Goal: Information Seeking & Learning: Learn about a topic

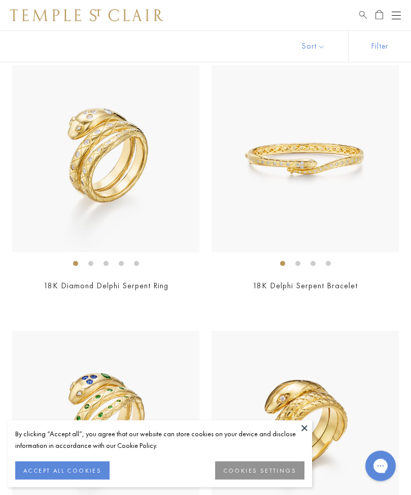
scroll to position [92, 0]
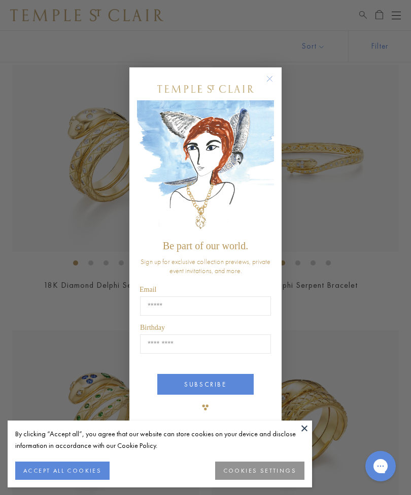
click at [84, 480] on button "ACCEPT ALL COOKIES" at bounding box center [62, 471] width 94 height 18
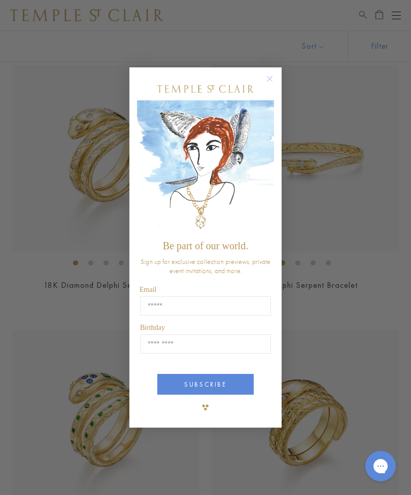
click at [270, 85] on circle "Close dialog" at bounding box center [270, 78] width 12 height 12
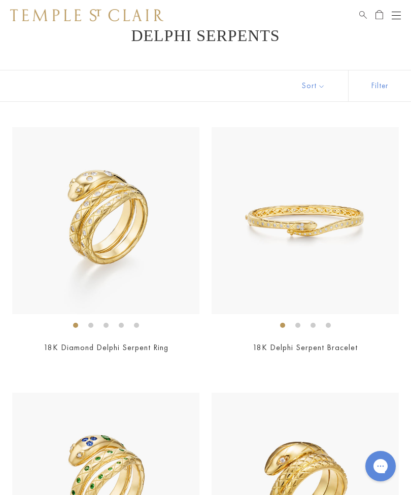
scroll to position [27, 0]
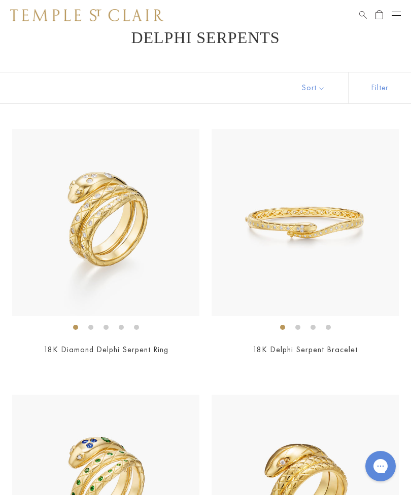
click at [156, 352] on link "18K Diamond Delphi Serpent Ring" at bounding box center [106, 349] width 125 height 11
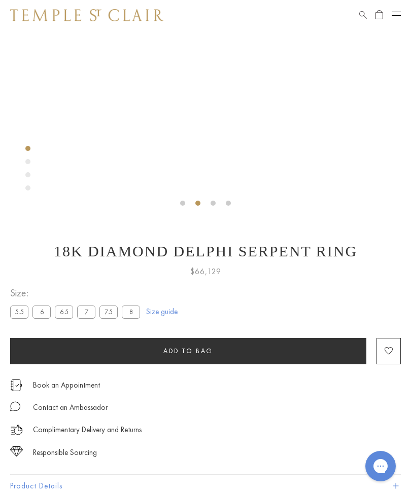
scroll to position [229, 0]
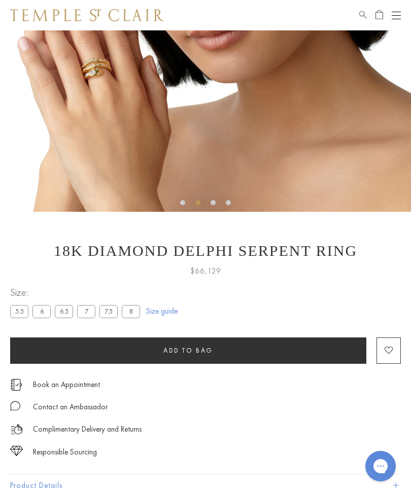
click at [86, 316] on label "7" at bounding box center [86, 311] width 18 height 13
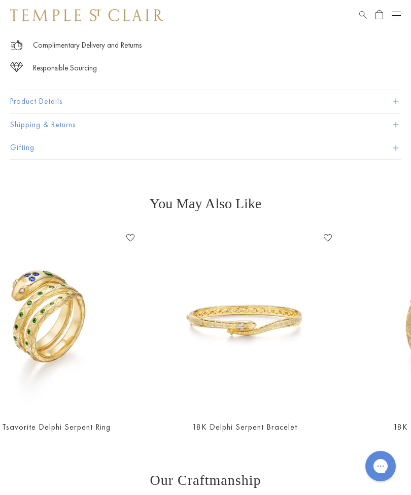
scroll to position [0, 185]
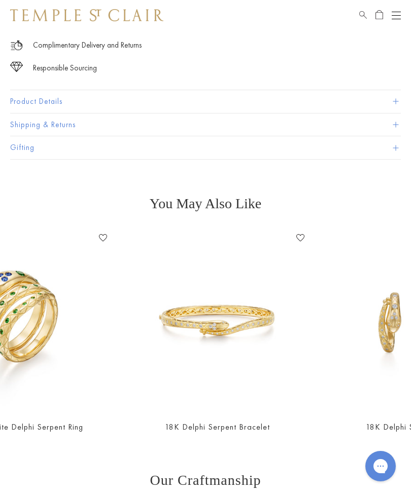
click at [213, 348] on img at bounding box center [217, 321] width 182 height 182
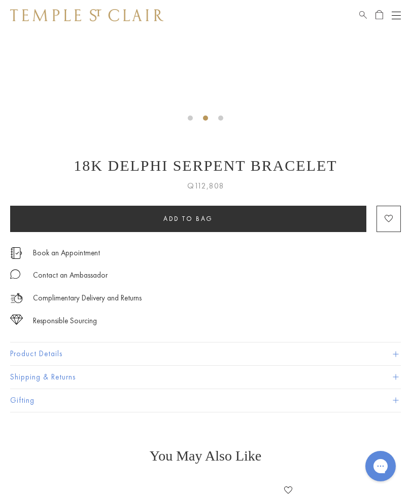
scroll to position [316, 0]
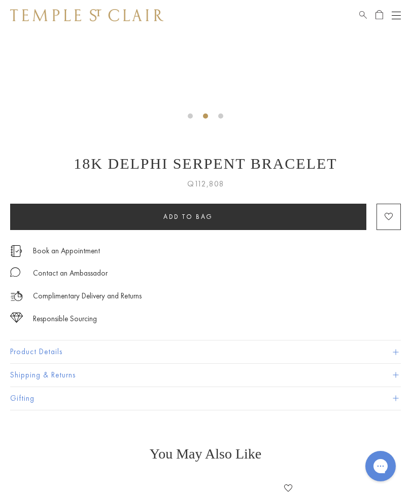
click at [114, 351] on button "Product Details" at bounding box center [205, 352] width 390 height 23
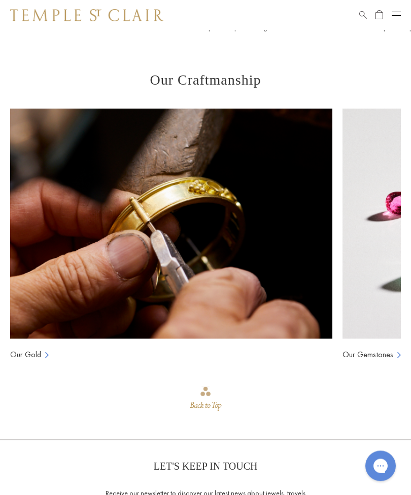
scroll to position [1121, 0]
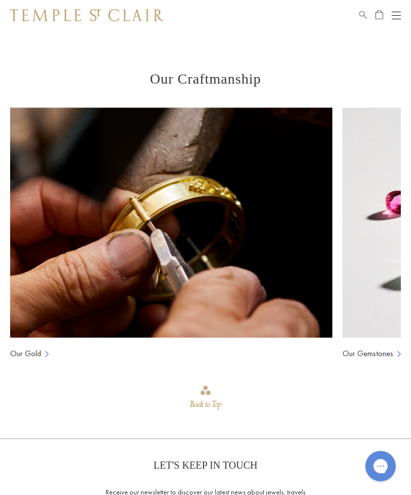
click at [40, 353] on link "Our Gold" at bounding box center [25, 353] width 31 height 11
